Goal: Information Seeking & Learning: Learn about a topic

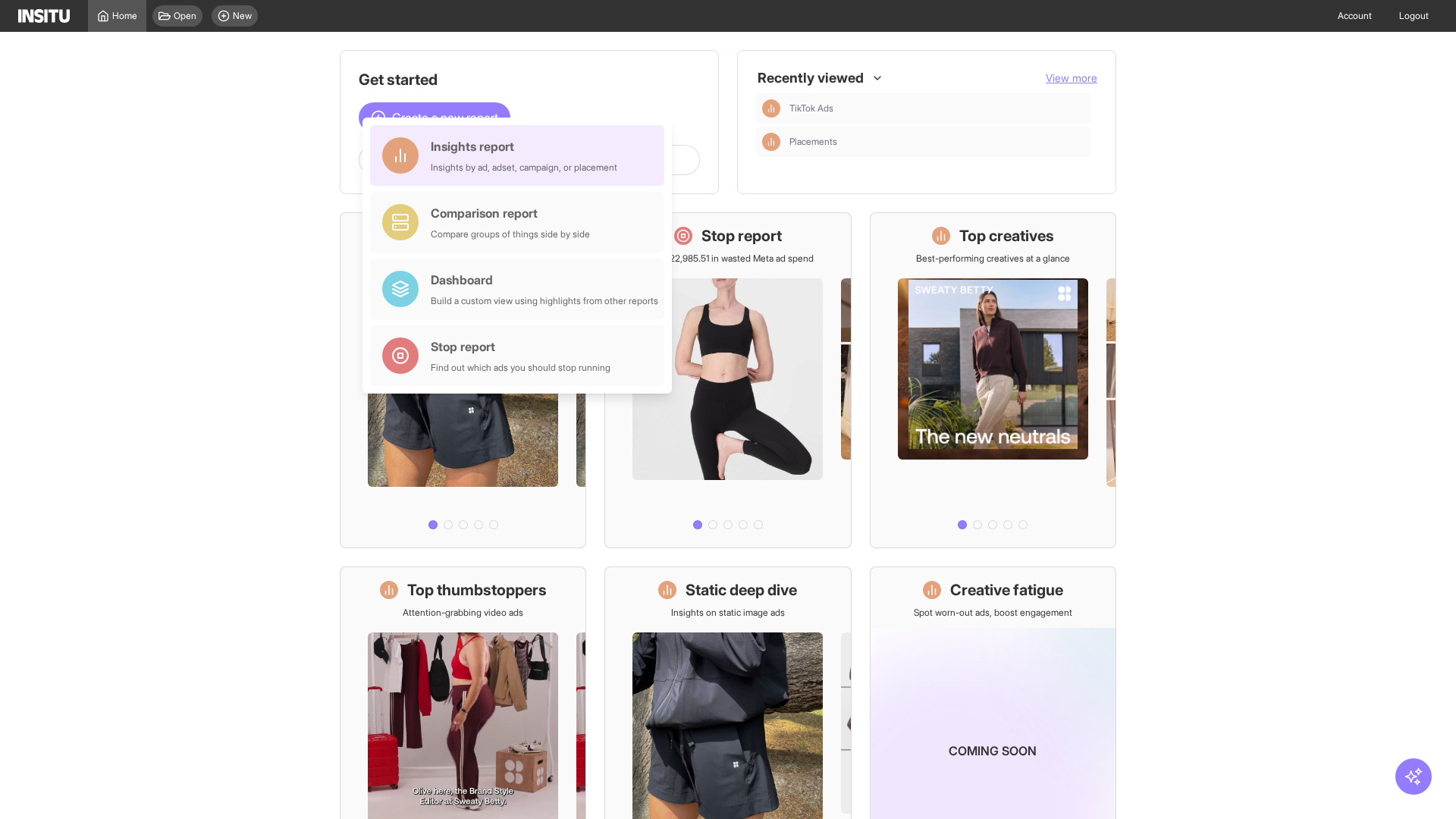
click at [520, 155] on div "Insights report Insights by ad, adset, campaign, or placement" at bounding box center [523, 155] width 186 height 37
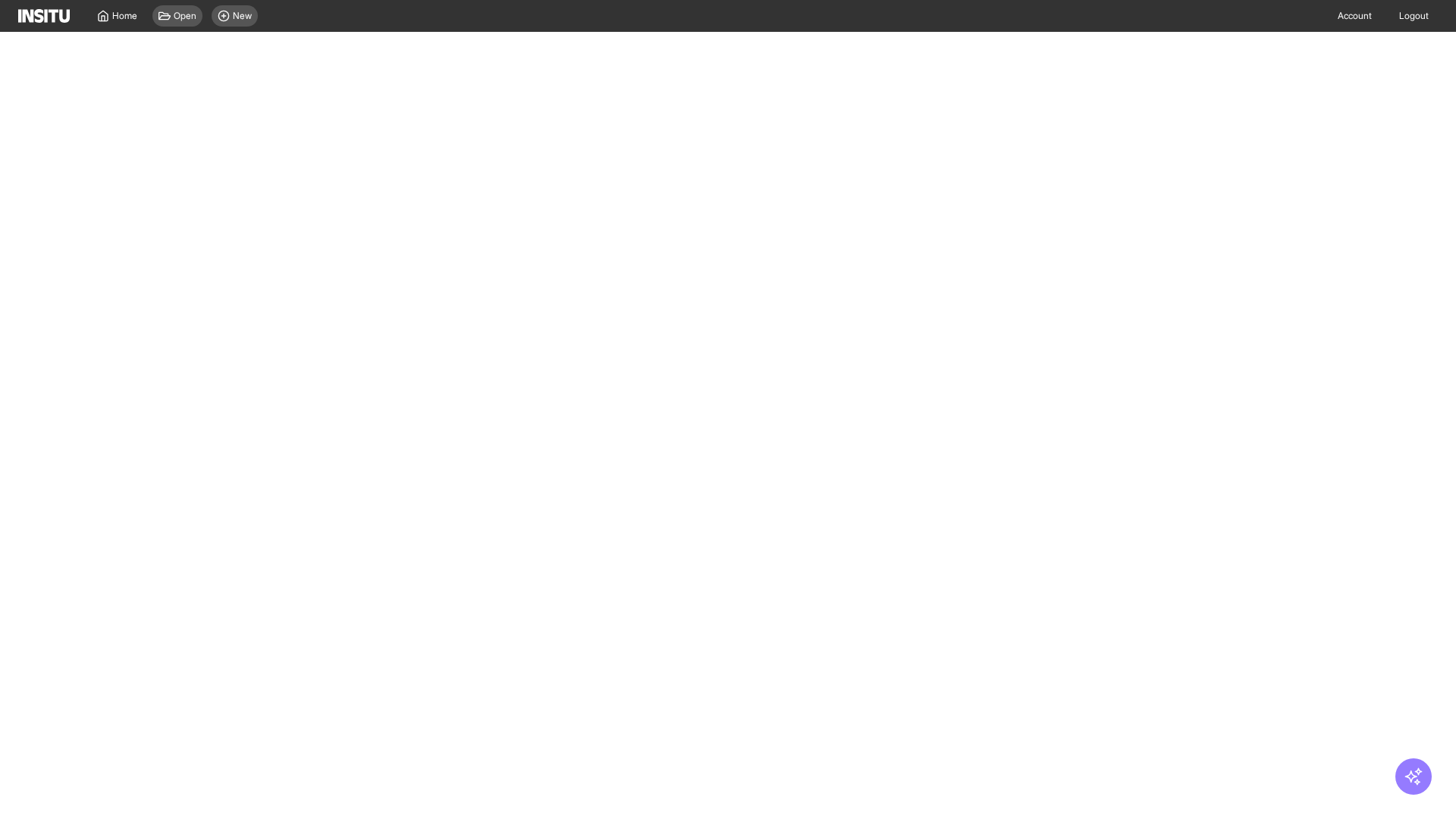
select select "**"
